Goal: Task Accomplishment & Management: Manage account settings

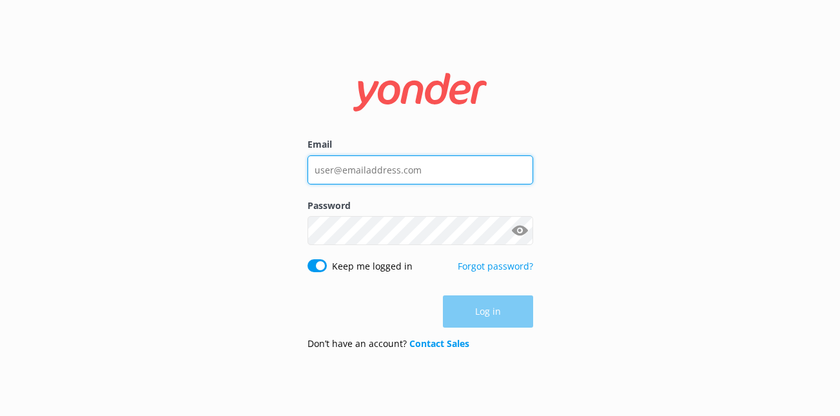
type input "[PERSON_NAME][EMAIL_ADDRESS][DOMAIN_NAME]"
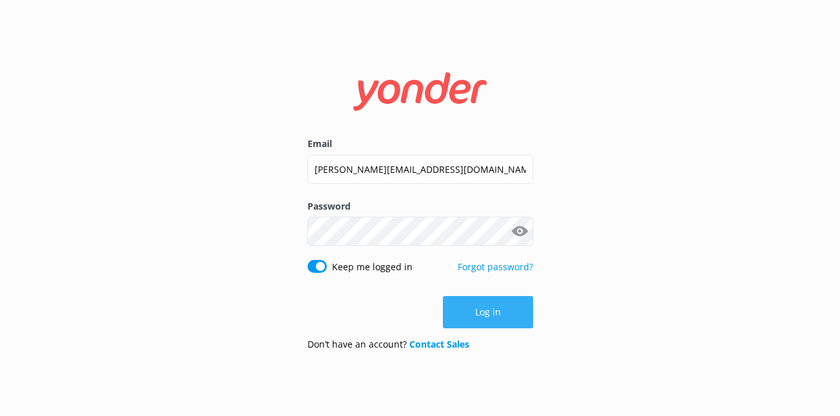
click at [462, 307] on button "Log in" at bounding box center [488, 312] width 90 height 32
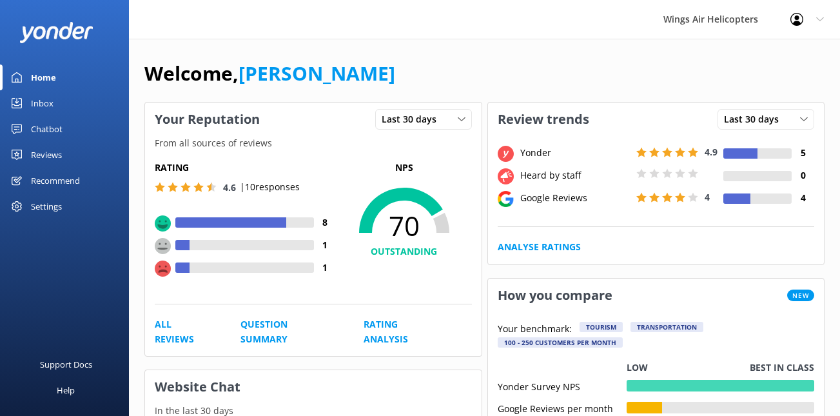
click at [72, 151] on link "Reviews" at bounding box center [64, 155] width 129 height 26
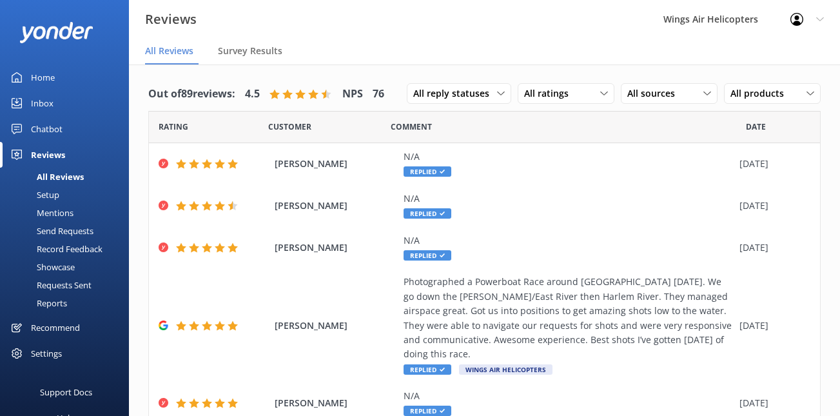
click at [66, 280] on div "Requests Sent" at bounding box center [50, 285] width 84 height 18
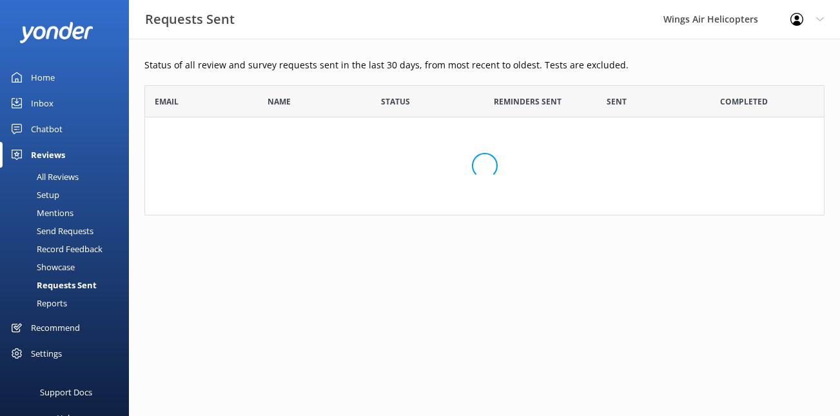
scroll to position [356, 680]
